Goal: Transaction & Acquisition: Purchase product/service

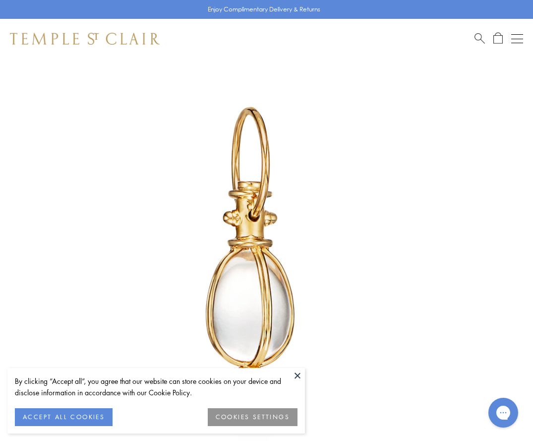
click at [297, 377] on button at bounding box center [297, 375] width 15 height 15
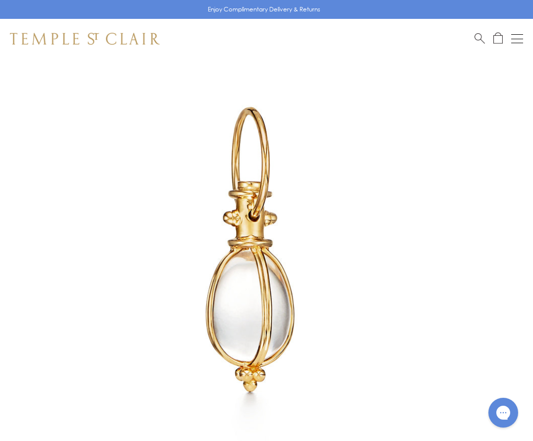
click at [335, 269] on img at bounding box center [252, 252] width 504 height 504
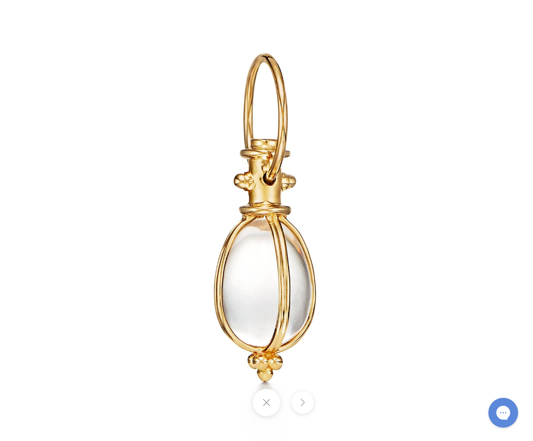
scroll to position [1458, 0]
click at [265, 404] on button at bounding box center [266, 402] width 27 height 27
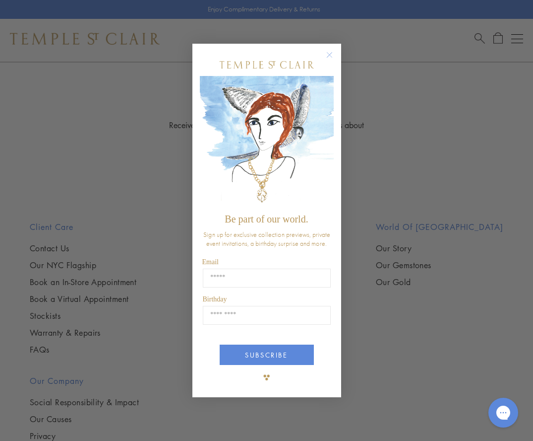
click at [327, 48] on form "Be part of our world. Sign up for exclusive collection previews, private event …" at bounding box center [267, 220] width 149 height 353
click at [329, 56] on icon "Close dialog" at bounding box center [329, 55] width 5 height 5
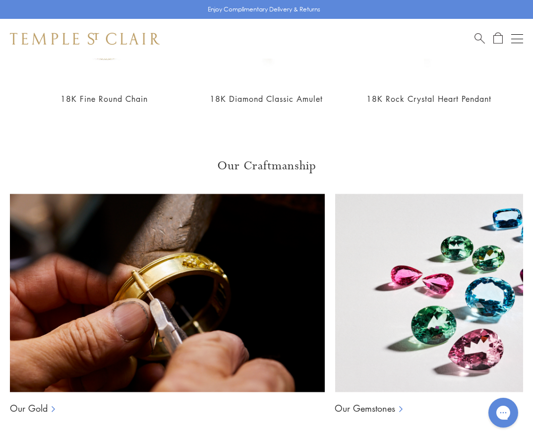
scroll to position [1111, 0]
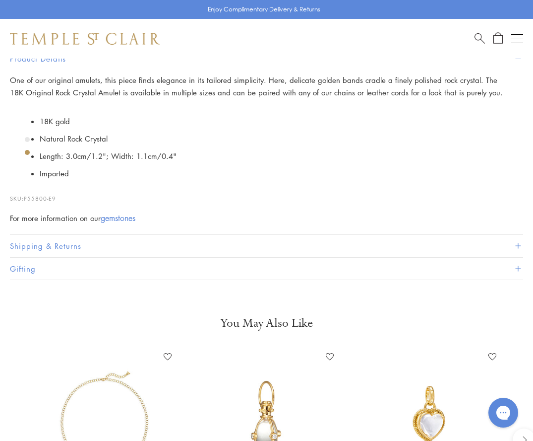
scroll to position [893, 0]
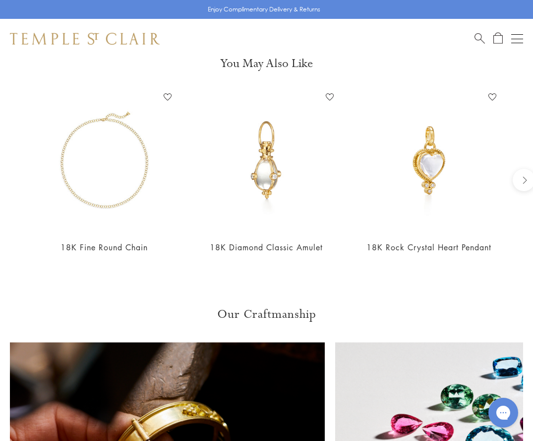
scroll to position [1051, 0]
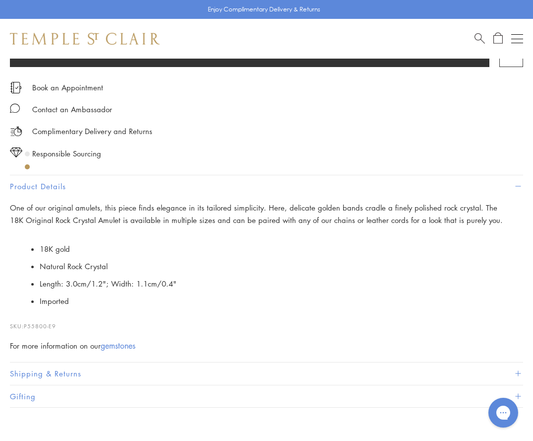
scroll to position [753, 0]
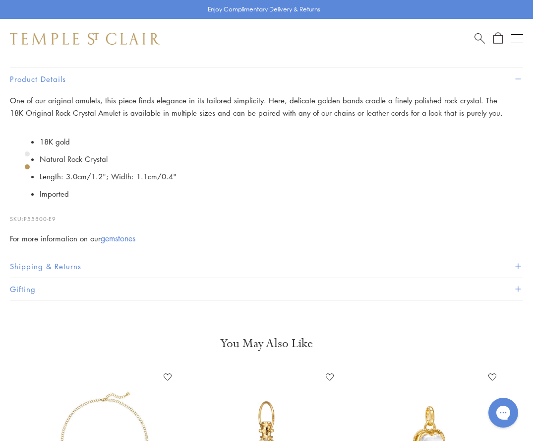
drag, startPoint x: 80, startPoint y: 351, endPoint x: 456, endPoint y: 354, distance: 376.1
copy h1 "18K Extra Small Original Rock Crystal Amulet"
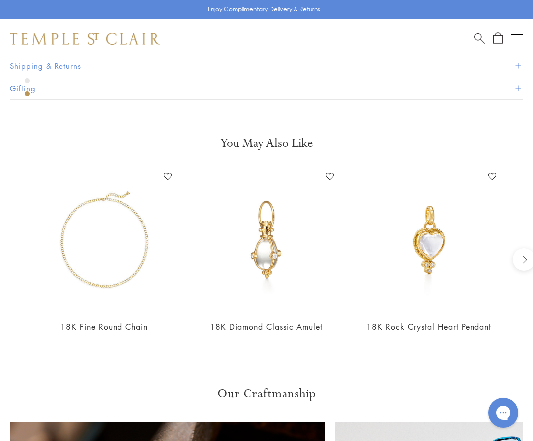
scroll to position [952, 0]
